Goal: Transaction & Acquisition: Purchase product/service

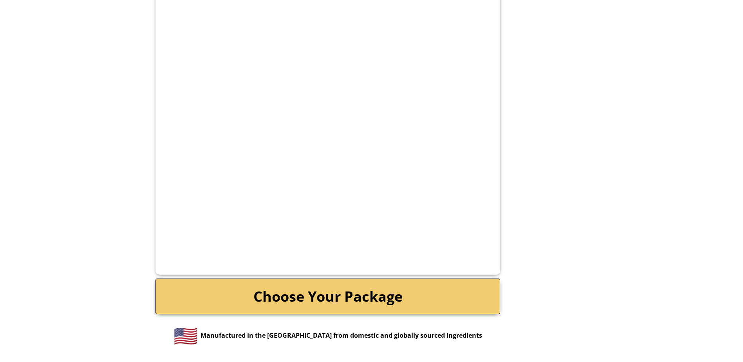
scroll to position [1527, 0]
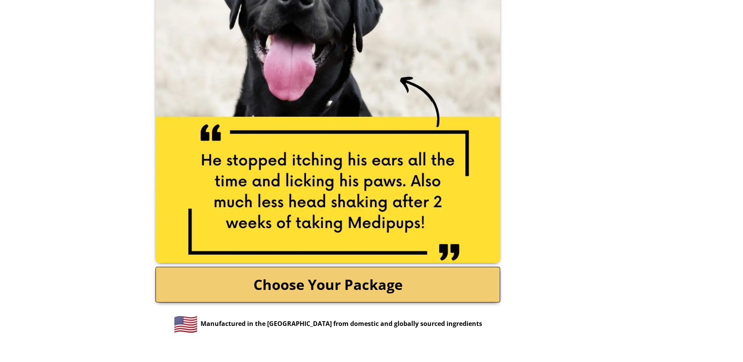
click at [322, 276] on link "Choose Your Package" at bounding box center [327, 285] width 345 height 36
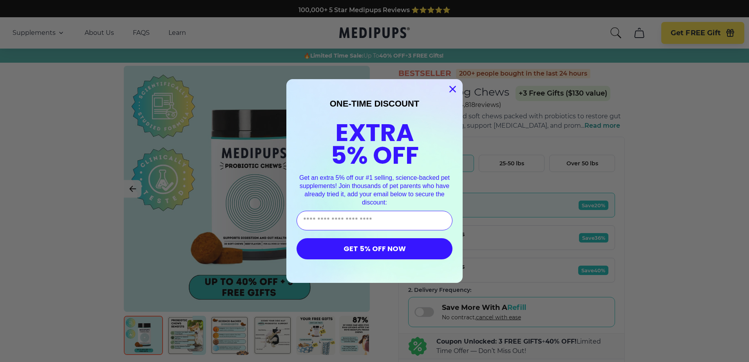
click at [451, 88] on icon "Close dialog" at bounding box center [452, 89] width 5 height 5
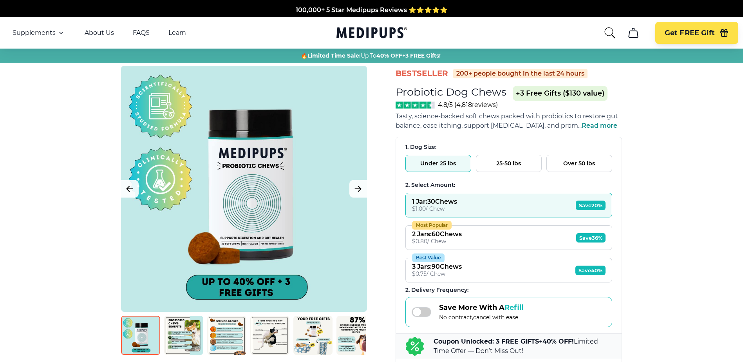
click at [136, 332] on img at bounding box center [140, 335] width 39 height 39
click at [245, 280] on div at bounding box center [244, 189] width 246 height 246
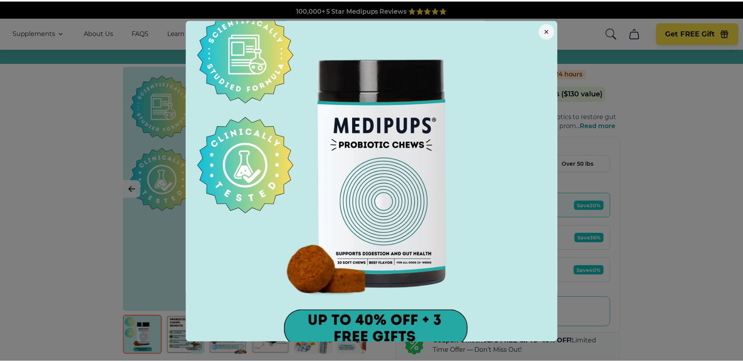
scroll to position [45, 0]
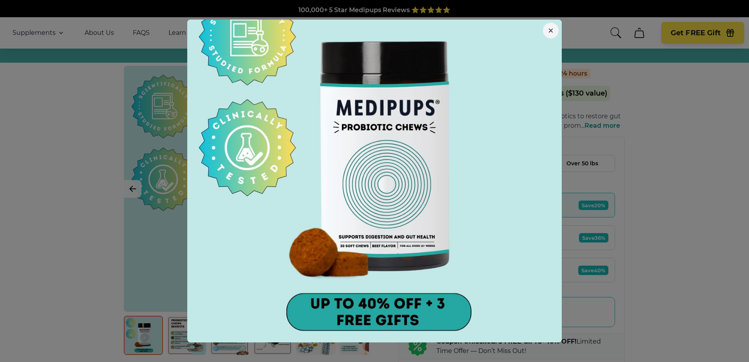
click at [127, 185] on div at bounding box center [374, 181] width 749 height 362
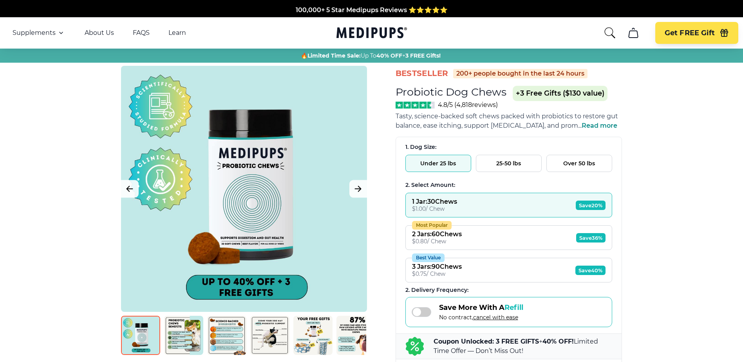
click at [598, 126] on span "Read more" at bounding box center [599, 125] width 36 height 7
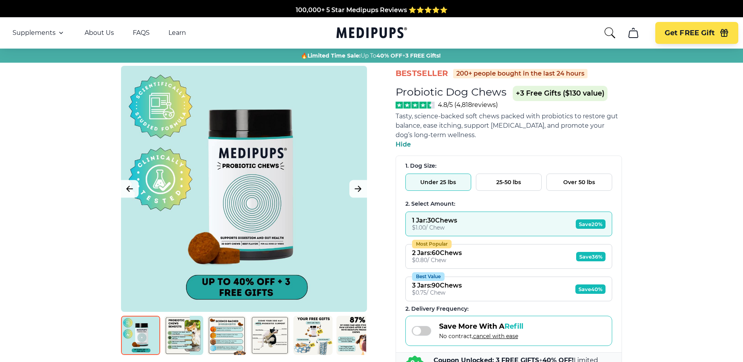
click at [422, 179] on button "Under 25 lbs" at bounding box center [438, 181] width 66 height 17
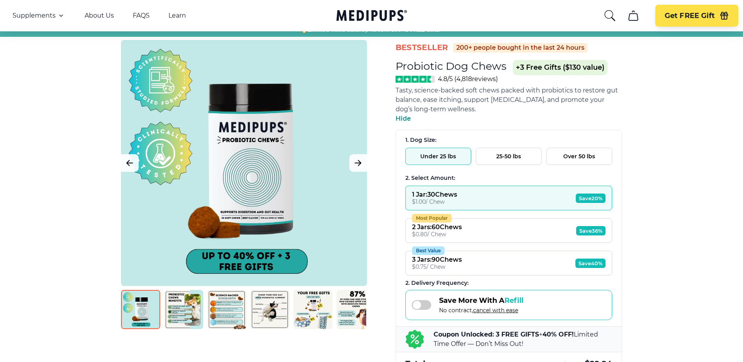
scroll to position [78, 0]
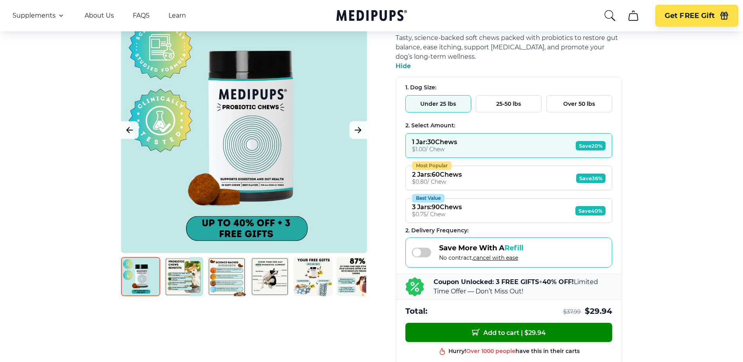
click at [349, 266] on img at bounding box center [355, 276] width 39 height 39
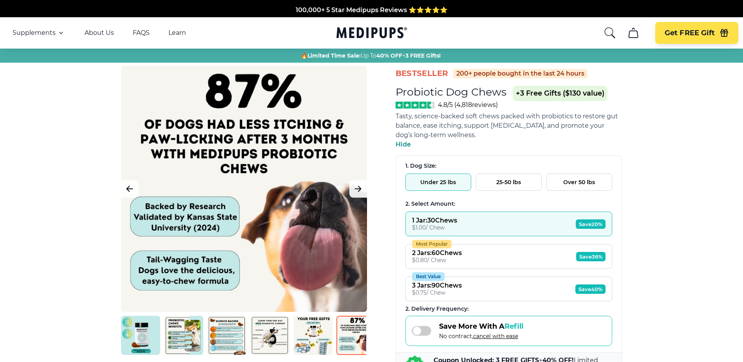
scroll to position [0, 0]
click at [152, 332] on img at bounding box center [140, 335] width 39 height 39
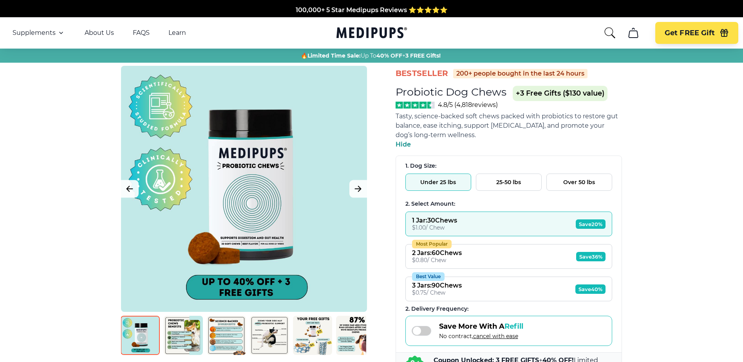
click at [186, 335] on img at bounding box center [183, 335] width 39 height 39
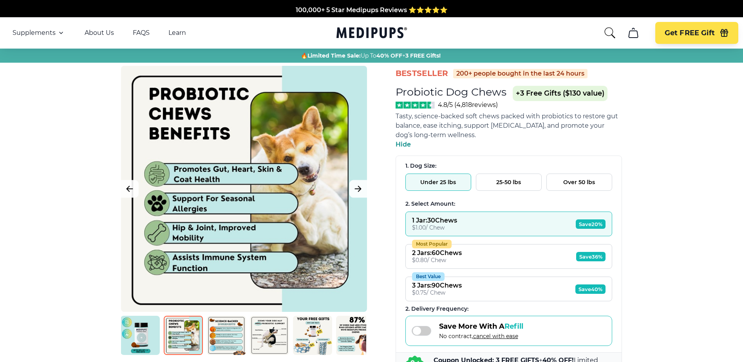
scroll to position [0, 2]
click at [226, 325] on img at bounding box center [225, 335] width 39 height 39
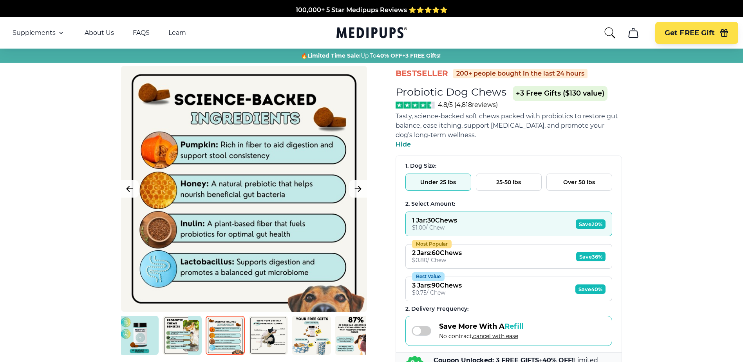
click at [260, 325] on img at bounding box center [268, 335] width 39 height 39
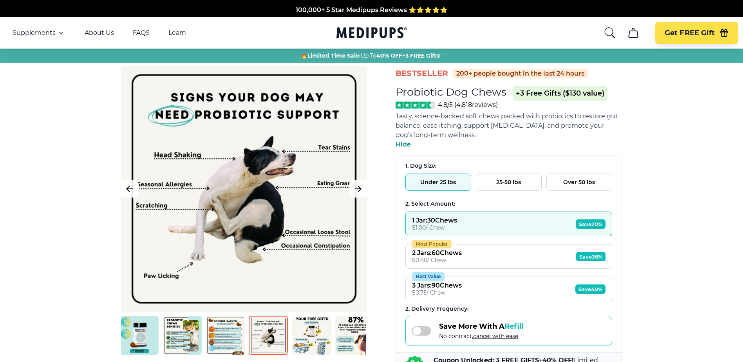
click at [309, 327] on img at bounding box center [311, 335] width 39 height 39
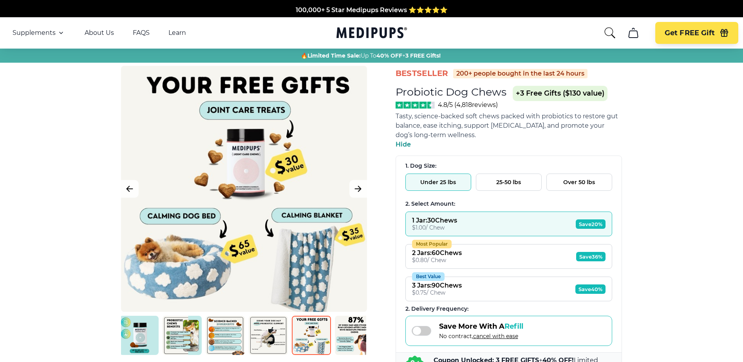
click at [351, 328] on img at bounding box center [354, 335] width 39 height 39
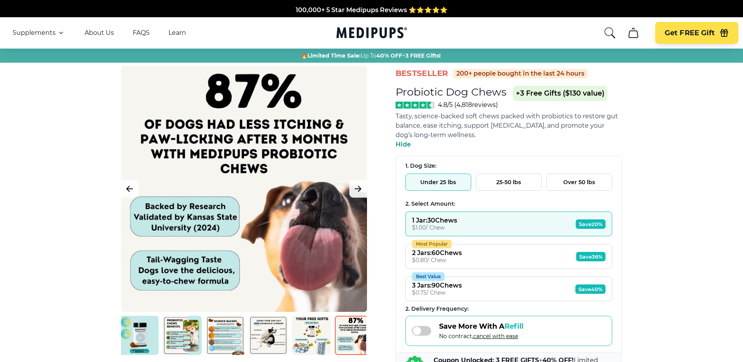
click at [351, 328] on img at bounding box center [354, 335] width 39 height 39
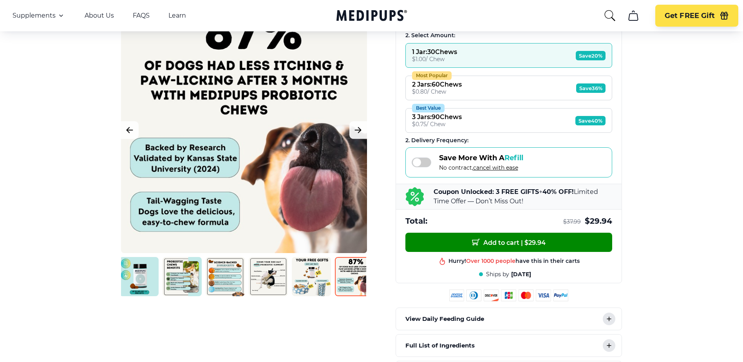
scroll to position [196, 0]
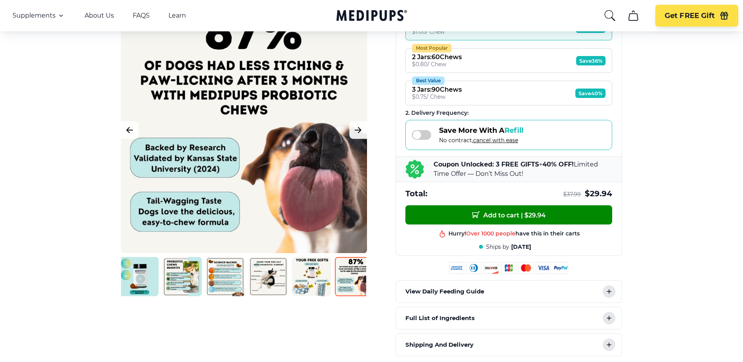
click at [444, 289] on p "View Daily Feeding Guide" at bounding box center [444, 291] width 79 height 9
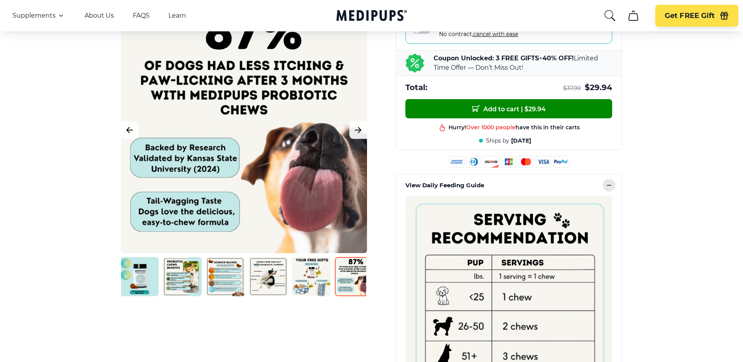
scroll to position [313, 0]
